Goal: Use online tool/utility: Utilize a website feature to perform a specific function

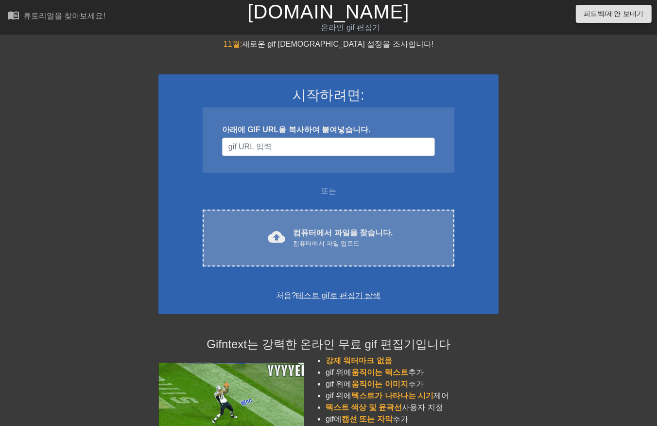
click at [313, 232] on font "컴퓨터에서 파일을 찾습니다." at bounding box center [343, 232] width 100 height 8
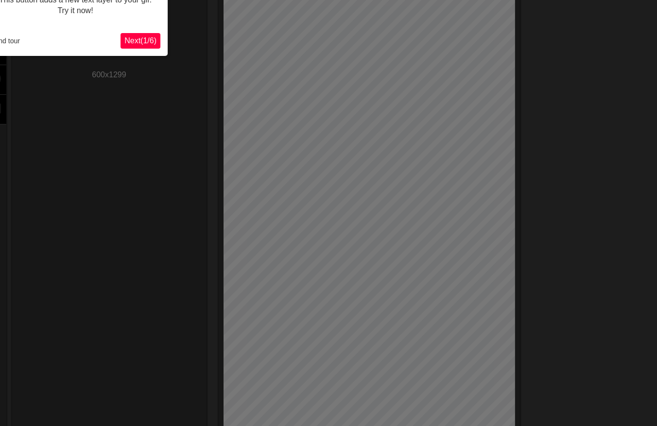
scroll to position [23, 0]
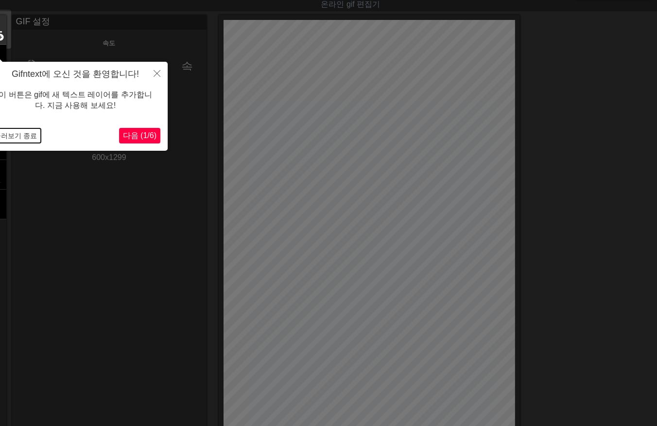
click at [21, 134] on button "둘러보기 종료" at bounding box center [15, 135] width 51 height 15
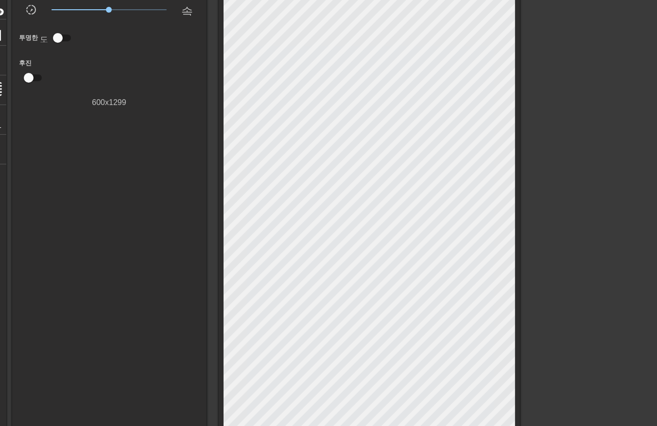
scroll to position [67, 0]
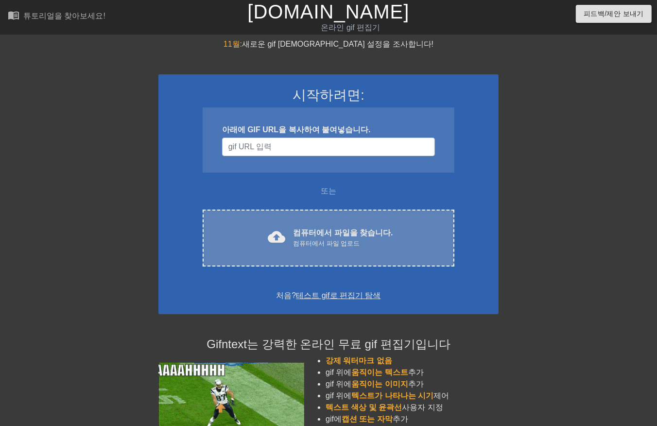
click at [341, 232] on font "컴퓨터에서 파일을 찾습니다." at bounding box center [343, 232] width 100 height 8
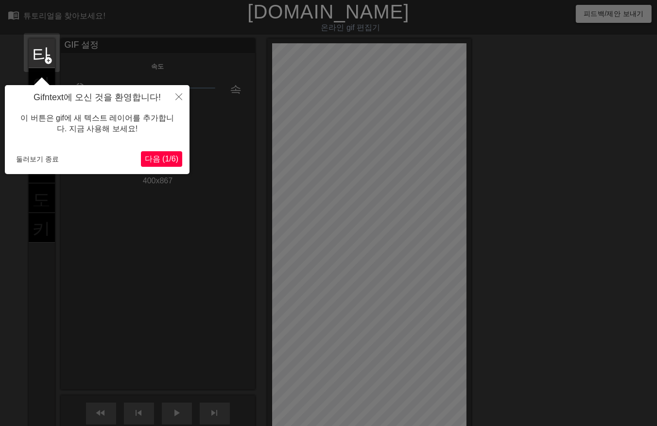
scroll to position [23, 0]
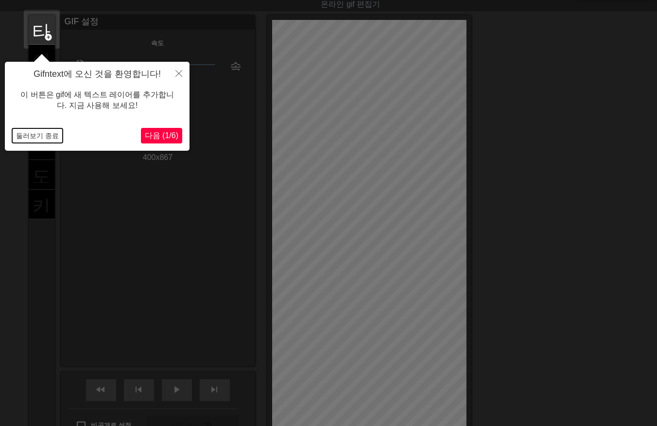
click at [39, 134] on button "둘러보기 종료" at bounding box center [37, 135] width 51 height 15
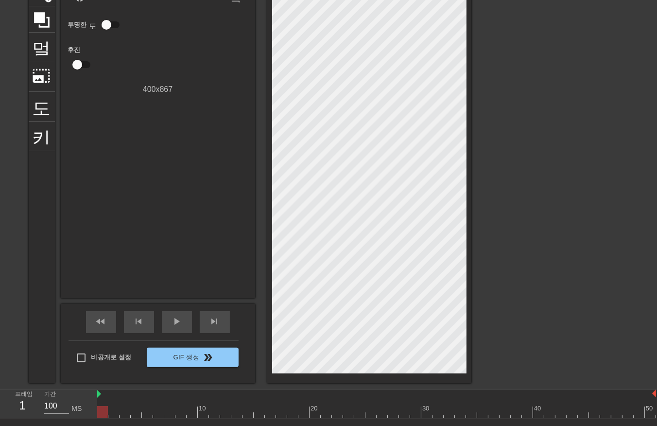
scroll to position [94, 0]
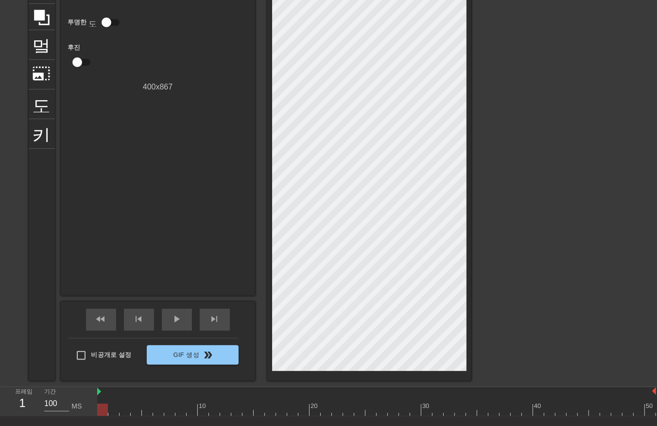
click at [132, 409] on div at bounding box center [376, 409] width 559 height 12
click at [163, 406] on div at bounding box center [376, 409] width 559 height 12
drag, startPoint x: 172, startPoint y: 405, endPoint x: 187, endPoint y: 405, distance: 15.6
click at [176, 405] on div at bounding box center [376, 409] width 559 height 12
drag, startPoint x: 188, startPoint y: 405, endPoint x: 206, endPoint y: 403, distance: 17.6
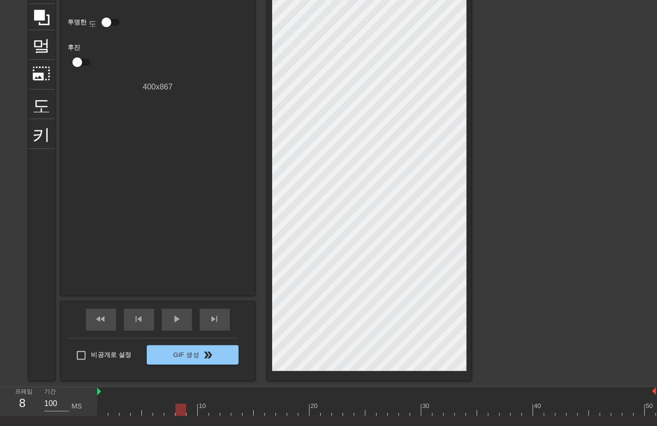
click at [198, 405] on div at bounding box center [376, 409] width 559 height 12
drag, startPoint x: 209, startPoint y: 405, endPoint x: 219, endPoint y: 404, distance: 9.7
click at [213, 405] on div at bounding box center [376, 409] width 559 height 12
drag, startPoint x: 219, startPoint y: 404, endPoint x: 230, endPoint y: 404, distance: 11.2
click at [224, 405] on div at bounding box center [376, 409] width 559 height 12
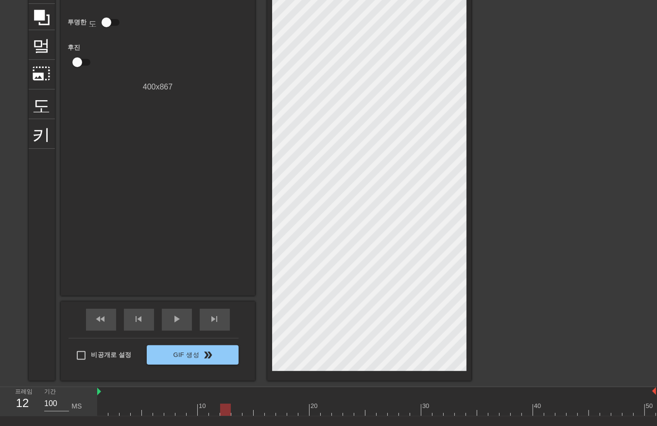
drag, startPoint x: 230, startPoint y: 404, endPoint x: 237, endPoint y: 407, distance: 7.9
click at [237, 407] on div at bounding box center [376, 409] width 559 height 12
drag, startPoint x: 242, startPoint y: 407, endPoint x: 248, endPoint y: 409, distance: 6.1
click at [248, 409] on div at bounding box center [376, 409] width 559 height 12
drag, startPoint x: 251, startPoint y: 410, endPoint x: 264, endPoint y: 414, distance: 13.8
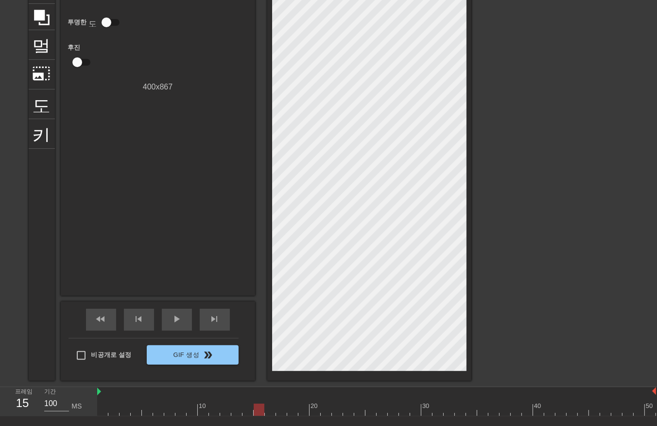
click at [261, 414] on div at bounding box center [259, 409] width 11 height 12
click at [266, 411] on div at bounding box center [376, 409] width 559 height 12
click at [255, 411] on div at bounding box center [376, 409] width 559 height 12
click at [246, 409] on div at bounding box center [376, 409] width 559 height 12
click at [236, 410] on div at bounding box center [376, 409] width 559 height 12
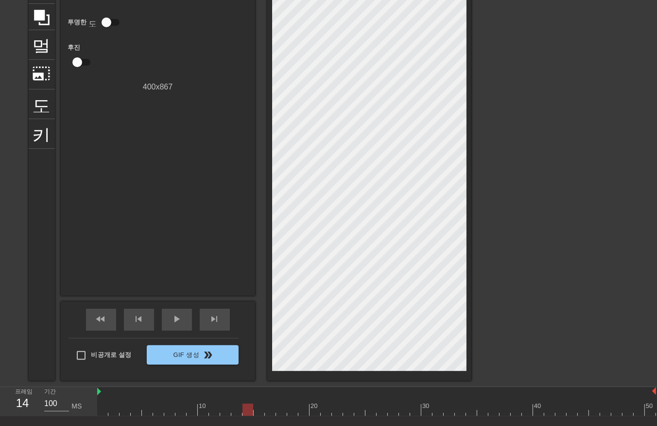
click at [247, 409] on div at bounding box center [376, 409] width 559 height 12
click at [255, 410] on div at bounding box center [376, 409] width 559 height 12
click at [270, 409] on div at bounding box center [376, 409] width 559 height 12
click at [262, 411] on div at bounding box center [376, 409] width 559 height 12
click at [105, 410] on div at bounding box center [376, 409] width 559 height 12
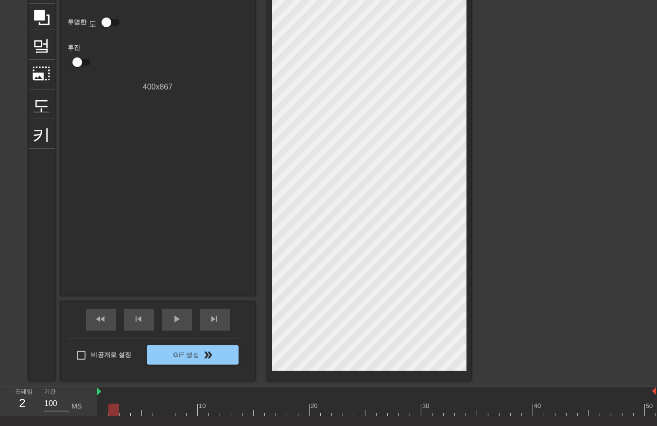
click at [115, 409] on div at bounding box center [376, 409] width 559 height 12
drag, startPoint x: 125, startPoint y: 407, endPoint x: 134, endPoint y: 410, distance: 9.1
click at [125, 408] on div at bounding box center [376, 409] width 559 height 12
drag, startPoint x: 137, startPoint y: 409, endPoint x: 141, endPoint y: 409, distance: 4.9
click at [137, 409] on div at bounding box center [376, 409] width 559 height 12
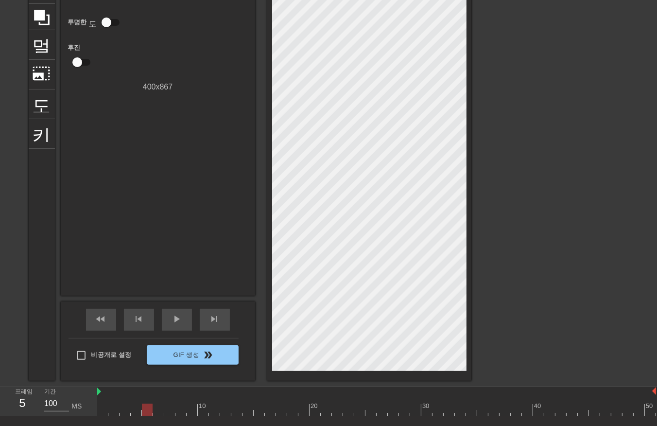
drag, startPoint x: 149, startPoint y: 409, endPoint x: 155, endPoint y: 410, distance: 5.4
click at [150, 410] on div at bounding box center [376, 409] width 559 height 12
click at [161, 411] on div at bounding box center [376, 409] width 559 height 12
click at [171, 411] on div at bounding box center [376, 409] width 559 height 12
click at [179, 412] on div at bounding box center [376, 409] width 559 height 12
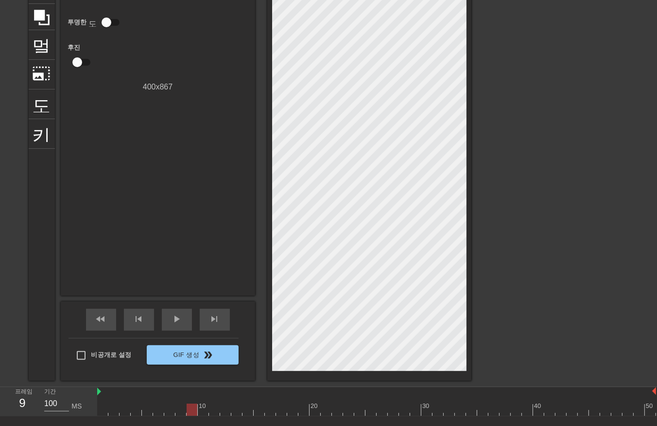
click at [188, 409] on div at bounding box center [376, 409] width 559 height 12
click at [204, 414] on div at bounding box center [376, 409] width 559 height 12
click at [216, 409] on div at bounding box center [376, 409] width 559 height 12
click at [224, 409] on div at bounding box center [376, 409] width 559 height 12
drag, startPoint x: 235, startPoint y: 409, endPoint x: 240, endPoint y: 408, distance: 5.4
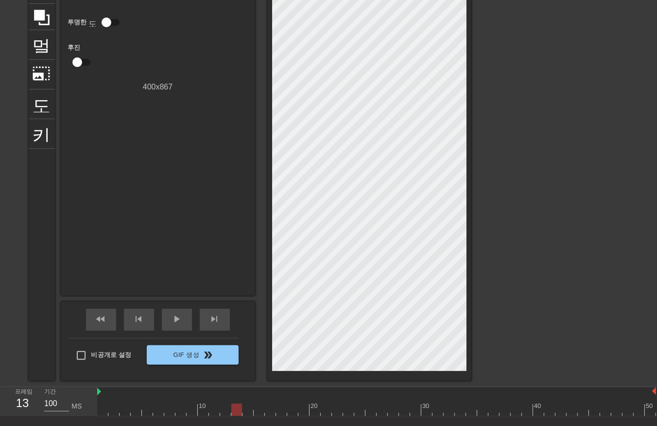
click at [237, 409] on div at bounding box center [376, 409] width 559 height 12
drag, startPoint x: 245, startPoint y: 407, endPoint x: 250, endPoint y: 413, distance: 7.6
click at [246, 409] on div at bounding box center [376, 409] width 559 height 12
click at [257, 405] on div at bounding box center [376, 409] width 559 height 12
click at [270, 409] on div at bounding box center [376, 409] width 559 height 12
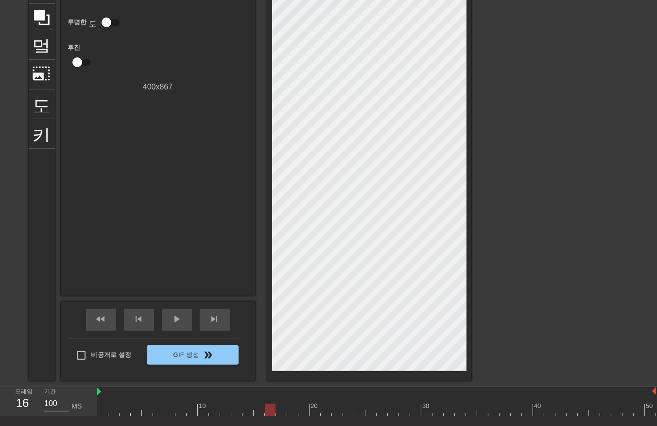
click at [279, 410] on div at bounding box center [376, 409] width 559 height 12
click at [291, 408] on div at bounding box center [376, 409] width 559 height 12
click at [304, 405] on div at bounding box center [376, 409] width 559 height 12
drag, startPoint x: 319, startPoint y: 404, endPoint x: 326, endPoint y: 406, distance: 7.5
click at [322, 406] on div at bounding box center [376, 409] width 559 height 12
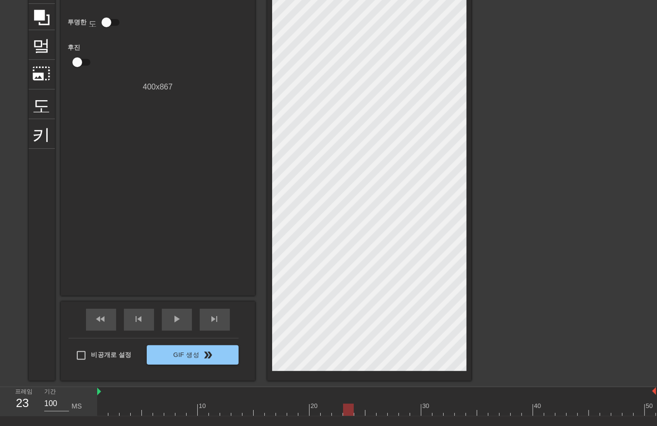
drag, startPoint x: 338, startPoint y: 408, endPoint x: 366, endPoint y: 403, distance: 28.1
click at [350, 407] on div at bounding box center [376, 409] width 559 height 12
drag, startPoint x: 366, startPoint y: 403, endPoint x: 389, endPoint y: 398, distance: 23.6
click at [374, 402] on div "10 20 30 40 50" at bounding box center [376, 401] width 559 height 29
drag, startPoint x: 389, startPoint y: 398, endPoint x: 405, endPoint y: 397, distance: 16.5
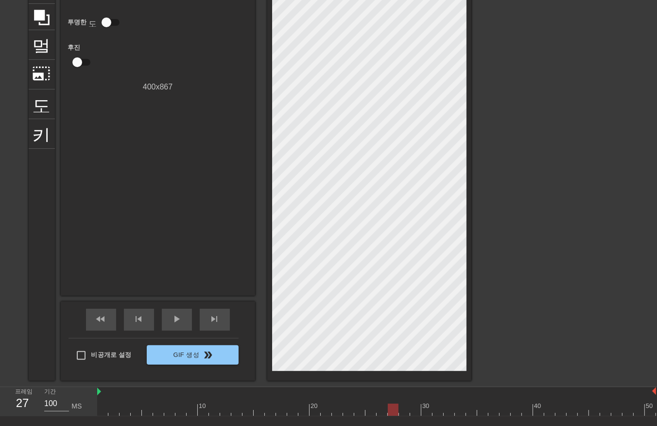
click at [402, 399] on div "10 20 30 40 50" at bounding box center [376, 405] width 559 height 16
drag, startPoint x: 410, startPoint y: 396, endPoint x: 421, endPoint y: 397, distance: 11.7
click at [418, 399] on div "10 20 30 40 50" at bounding box center [376, 405] width 559 height 16
drag, startPoint x: 422, startPoint y: 397, endPoint x: 445, endPoint y: 395, distance: 23.4
click at [441, 397] on div "10 20 30 40 50" at bounding box center [376, 405] width 559 height 16
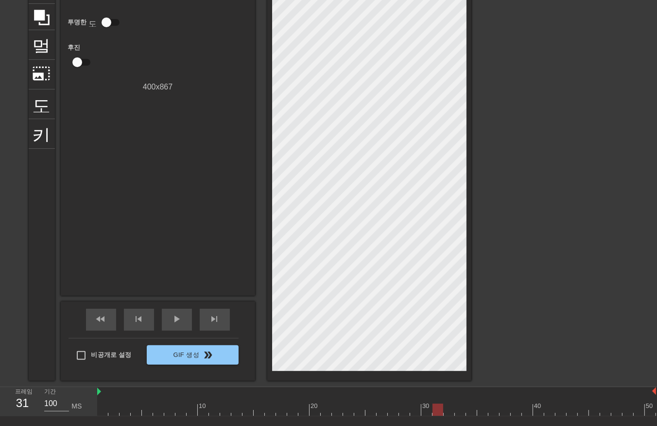
drag, startPoint x: 448, startPoint y: 396, endPoint x: 454, endPoint y: 394, distance: 7.1
click at [454, 394] on div at bounding box center [376, 392] width 559 height 10
drag, startPoint x: 459, startPoint y: 403, endPoint x: 464, endPoint y: 408, distance: 6.5
click at [462, 408] on div at bounding box center [376, 409] width 559 height 12
drag, startPoint x: 466, startPoint y: 406, endPoint x: 474, endPoint y: 409, distance: 9.2
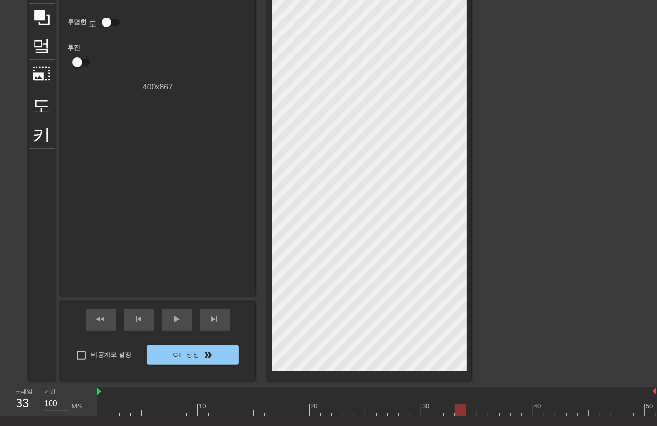
click at [472, 410] on div at bounding box center [376, 409] width 559 height 12
drag, startPoint x: 474, startPoint y: 409, endPoint x: 488, endPoint y: 410, distance: 14.1
click at [477, 411] on div at bounding box center [471, 409] width 11 height 12
click at [488, 407] on div at bounding box center [482, 409] width 11 height 12
click at [489, 406] on div at bounding box center [376, 409] width 559 height 12
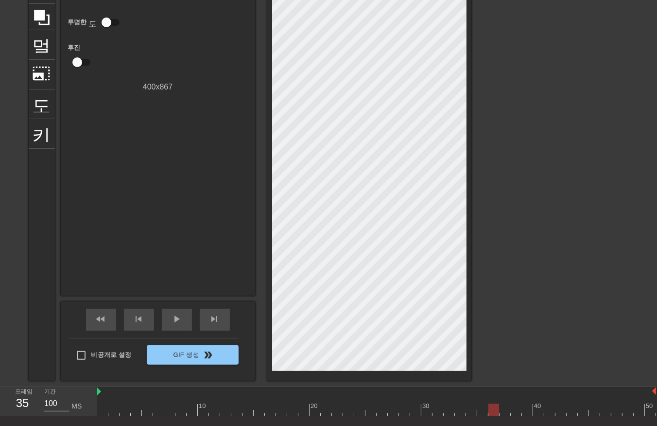
drag, startPoint x: 493, startPoint y: 410, endPoint x: 506, endPoint y: 411, distance: 12.7
click at [499, 412] on div at bounding box center [493, 409] width 11 height 12
drag, startPoint x: 507, startPoint y: 411, endPoint x: 512, endPoint y: 409, distance: 5.1
click at [508, 411] on div at bounding box center [376, 409] width 559 height 12
click at [514, 409] on div at bounding box center [376, 409] width 559 height 12
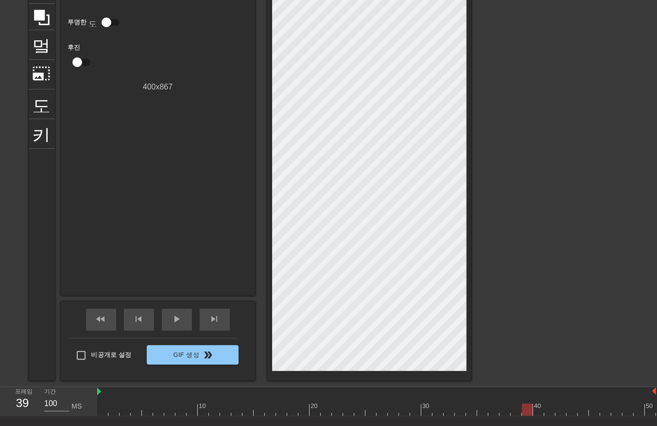
click at [523, 407] on div at bounding box center [376, 409] width 559 height 12
drag, startPoint x: 534, startPoint y: 411, endPoint x: 552, endPoint y: 407, distance: 18.9
click at [544, 410] on div at bounding box center [376, 409] width 559 height 12
click at [553, 409] on div at bounding box center [549, 409] width 11 height 12
drag, startPoint x: 557, startPoint y: 412, endPoint x: 567, endPoint y: 407, distance: 10.7
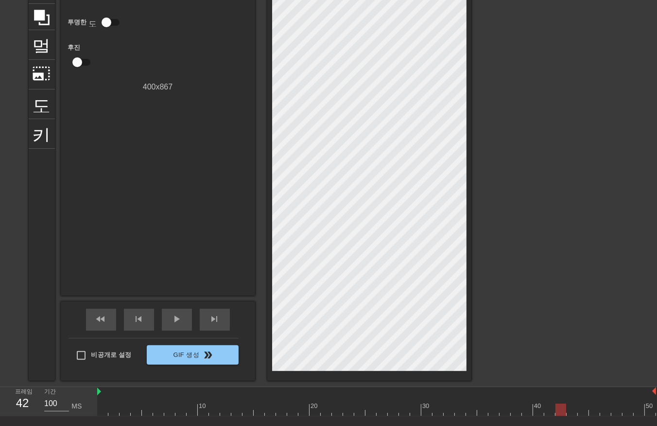
click at [559, 411] on div at bounding box center [376, 409] width 559 height 12
click at [569, 406] on div at bounding box center [376, 409] width 559 height 12
click at [582, 409] on div at bounding box center [376, 409] width 559 height 12
drag, startPoint x: 594, startPoint y: 409, endPoint x: 600, endPoint y: 410, distance: 5.9
click at [595, 410] on div at bounding box center [376, 409] width 559 height 12
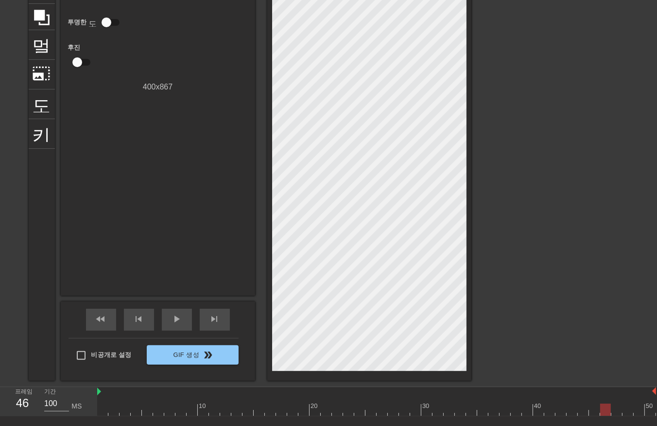
click at [603, 409] on div at bounding box center [376, 409] width 559 height 12
click at [616, 410] on div at bounding box center [376, 409] width 559 height 12
click at [626, 407] on div at bounding box center [376, 409] width 559 height 12
drag, startPoint x: 638, startPoint y: 416, endPoint x: 636, endPoint y: 420, distance: 5.2
click at [637, 416] on div "10 20 30 40 50" at bounding box center [377, 401] width 560 height 29
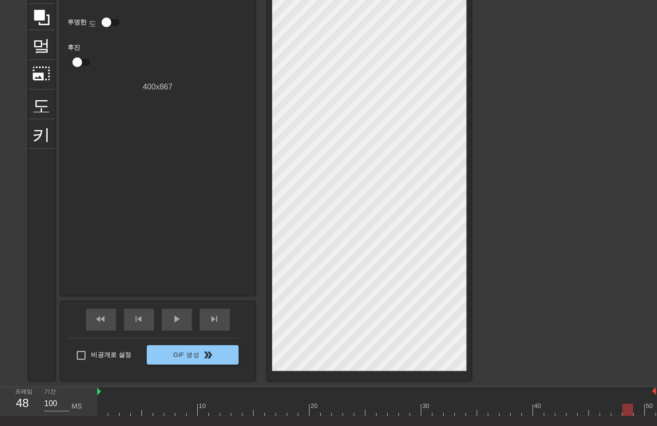
scroll to position [94, 8]
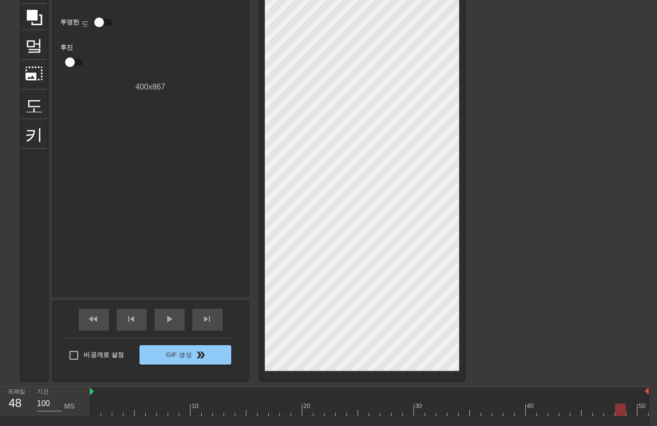
click at [629, 406] on div at bounding box center [369, 409] width 559 height 12
click at [643, 408] on div at bounding box center [369, 409] width 559 height 12
click at [639, 405] on div at bounding box center [643, 409] width 11 height 12
